Goal: Check status: Check status

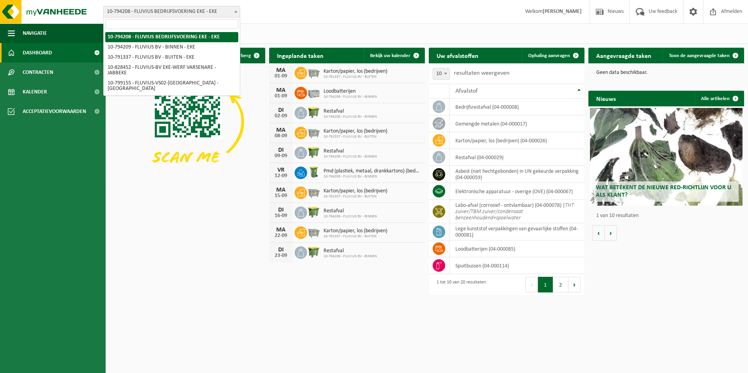
click at [235, 12] on b at bounding box center [235, 12] width 3 height 2
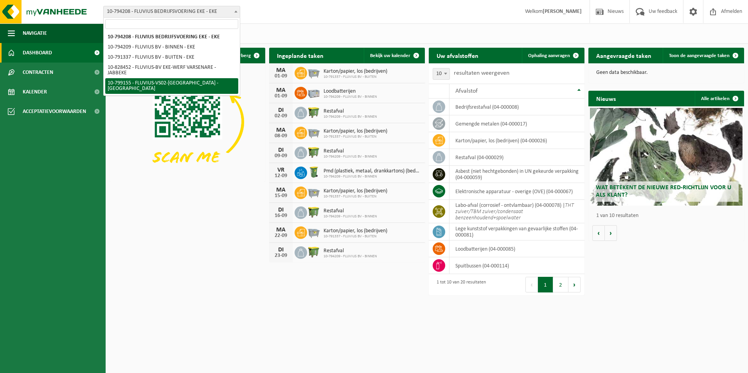
select select "33193"
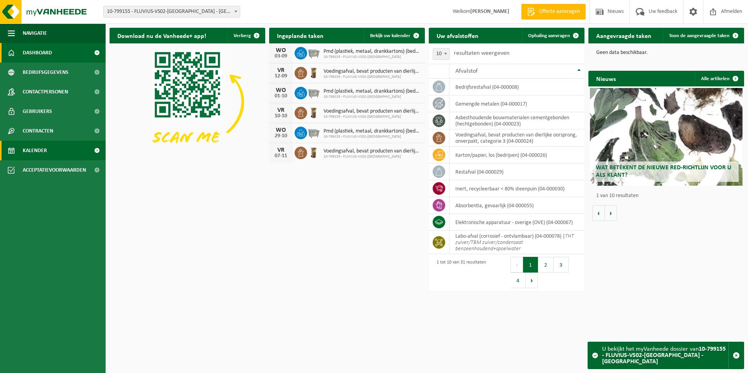
click at [54, 150] on link "Kalender" at bounding box center [53, 151] width 106 height 20
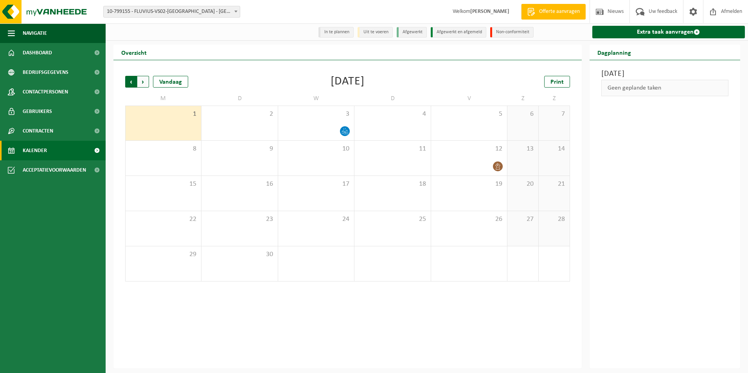
click at [145, 81] on span "Volgende" at bounding box center [143, 82] width 12 height 12
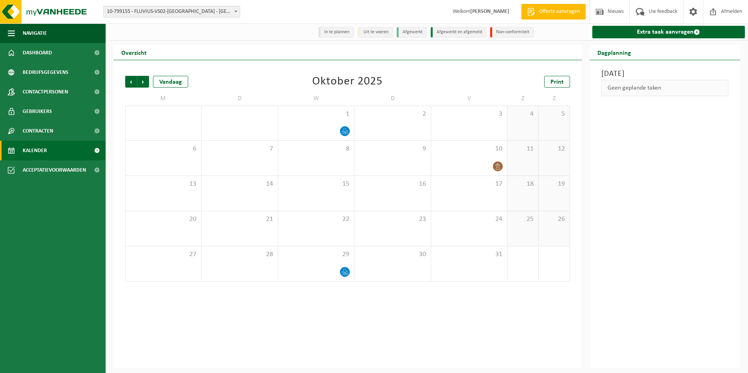
click at [145, 81] on span "Volgende" at bounding box center [143, 82] width 12 height 12
click at [129, 84] on span "Vorige" at bounding box center [131, 82] width 12 height 12
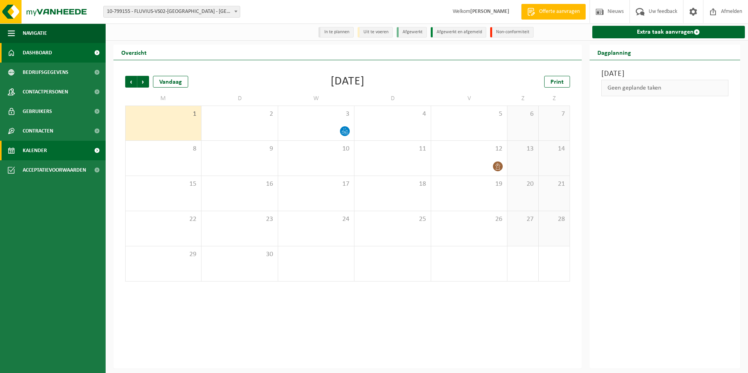
click at [43, 54] on span "Dashboard" at bounding box center [37, 53] width 29 height 20
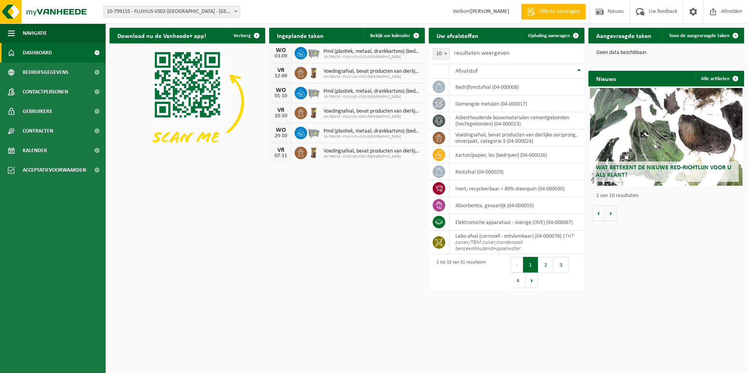
click at [619, 40] on h2 "Aangevraagde taken" at bounding box center [623, 35] width 71 height 15
click at [715, 34] on span "Toon de aangevraagde taken" at bounding box center [699, 35] width 61 height 5
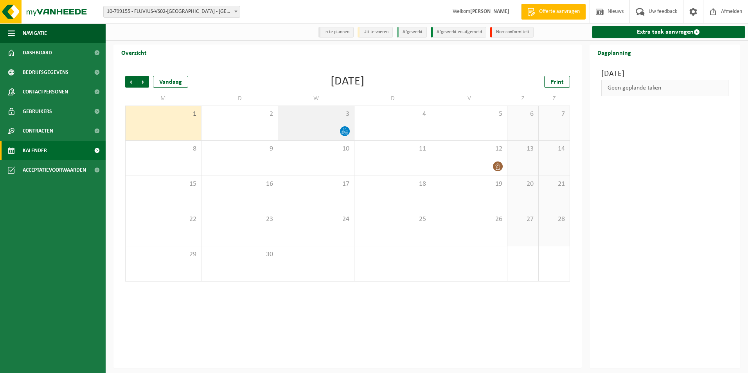
click at [336, 126] on div "3" at bounding box center [316, 123] width 76 height 34
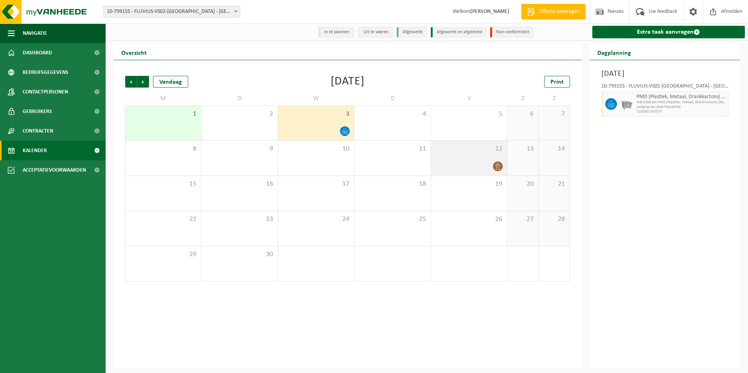
click at [494, 165] on icon at bounding box center [497, 166] width 7 height 7
